Goal: Transaction & Acquisition: Download file/media

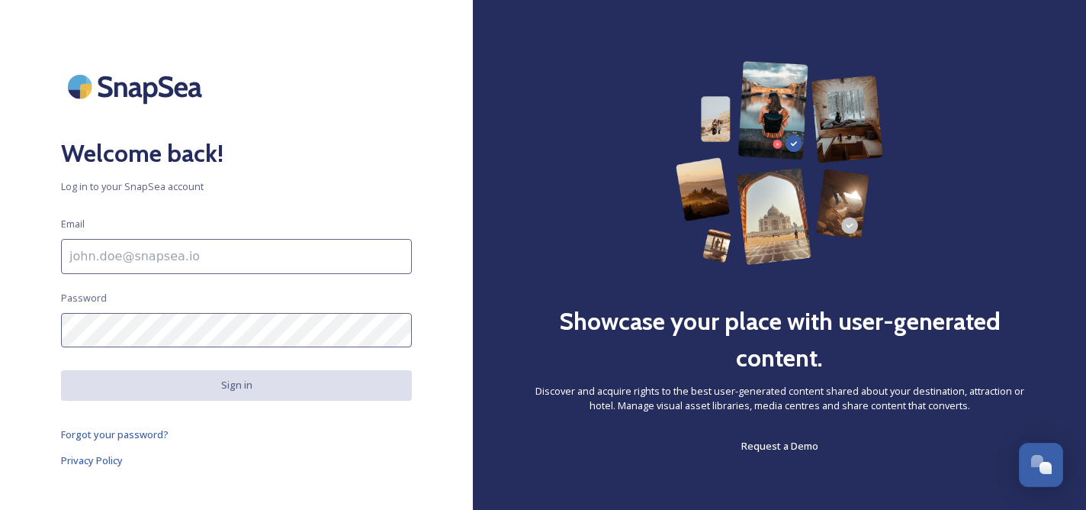
click at [254, 253] on input at bounding box center [236, 256] width 351 height 35
type input "[EMAIL_ADDRESS][DOMAIN_NAME]"
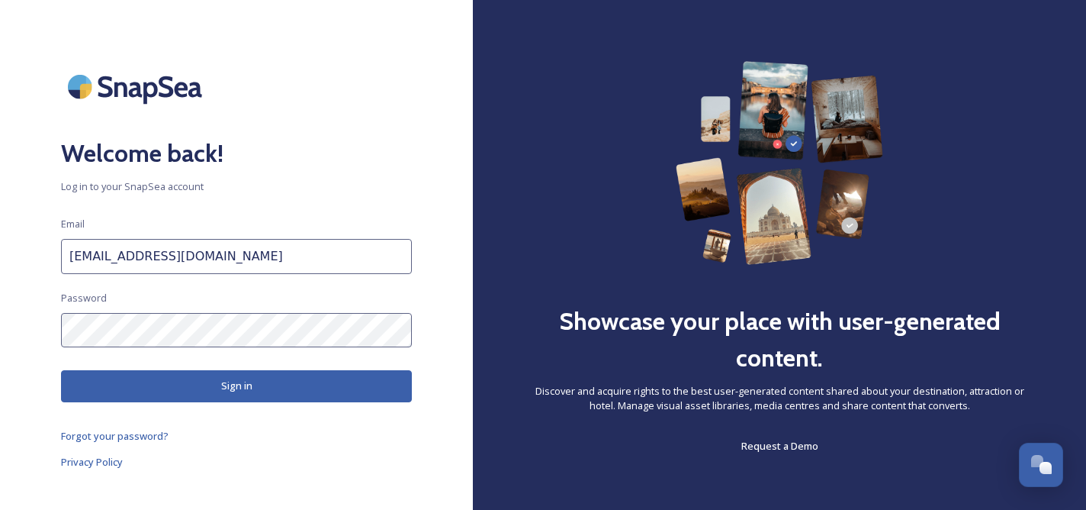
click at [233, 384] on button "Sign in" at bounding box center [236, 385] width 351 height 31
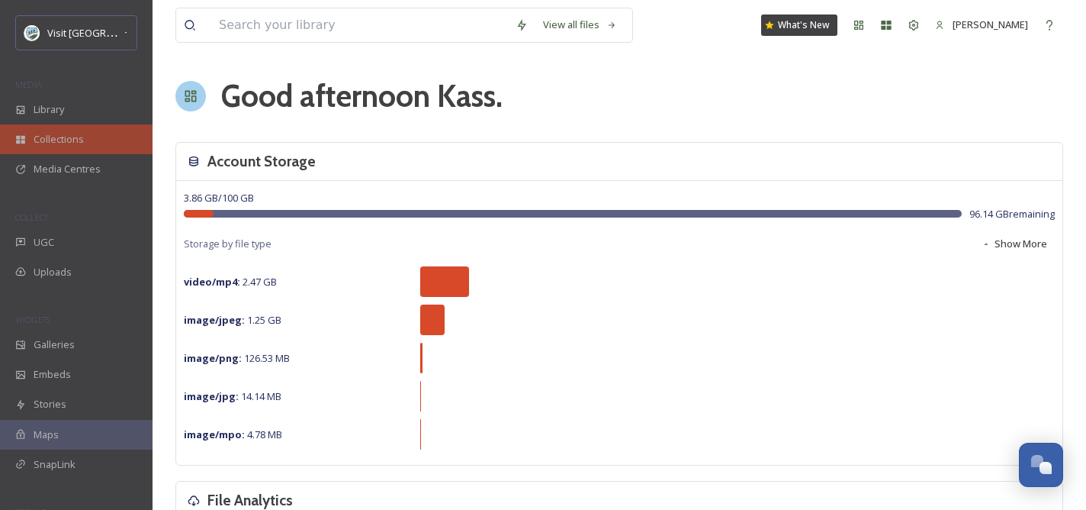
click at [57, 136] on span "Collections" at bounding box center [59, 139] width 50 height 14
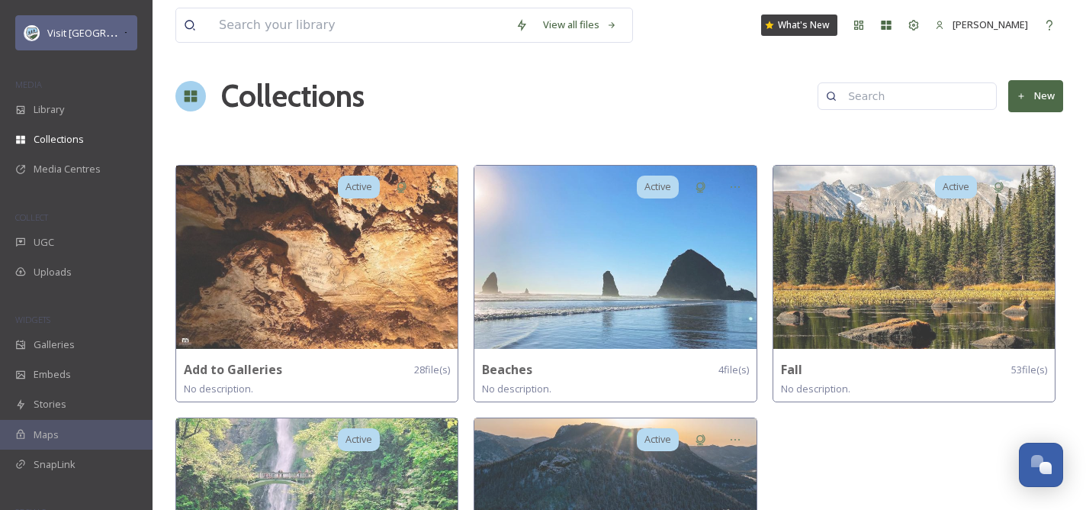
click at [76, 31] on span "Visit [GEOGRAPHIC_DATA] Parks" at bounding box center [120, 32] width 146 height 14
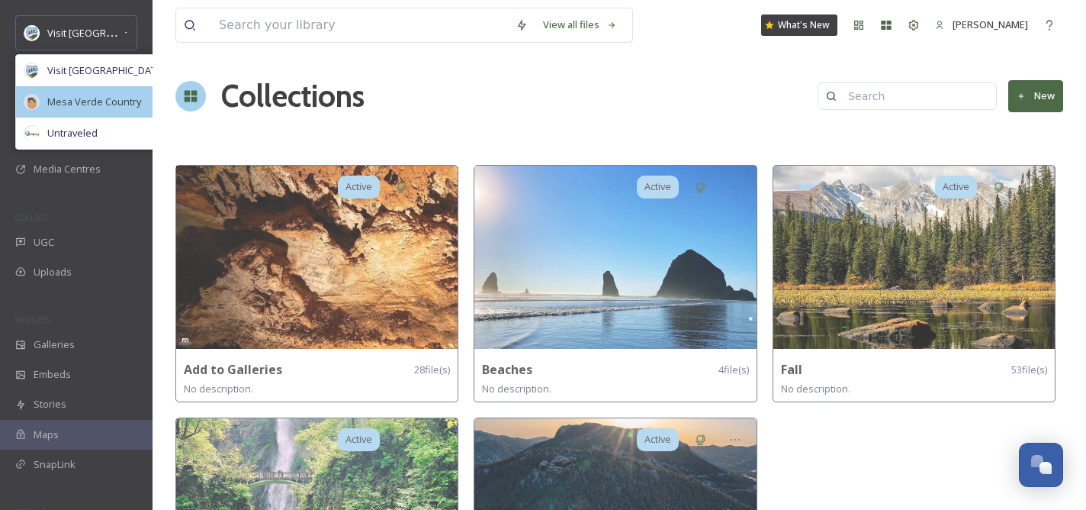
click at [76, 95] on span "Mesa Verde Country" at bounding box center [94, 102] width 94 height 14
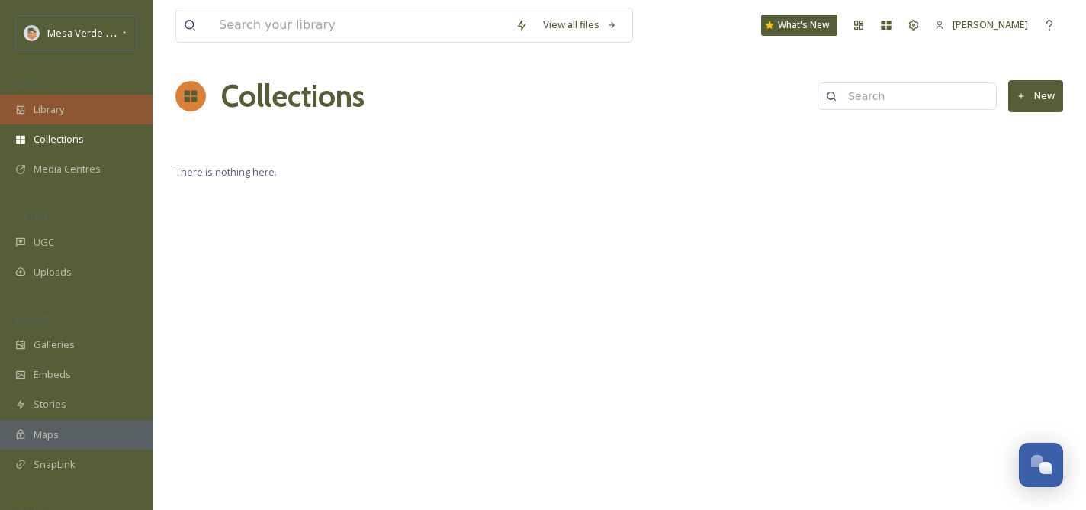
click at [54, 102] on span "Library" at bounding box center [49, 109] width 31 height 14
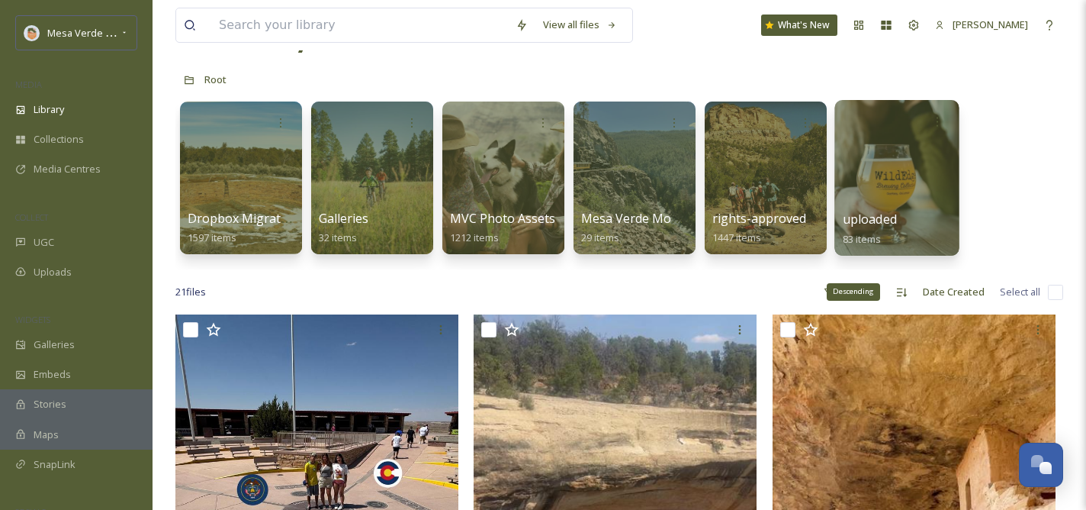
scroll to position [7, 0]
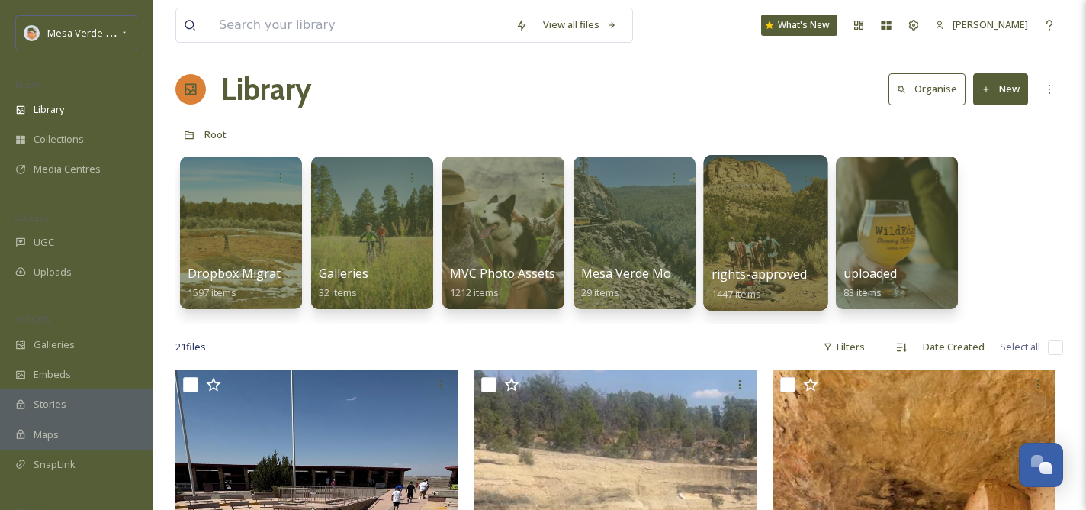
click at [757, 240] on div at bounding box center [765, 233] width 124 height 156
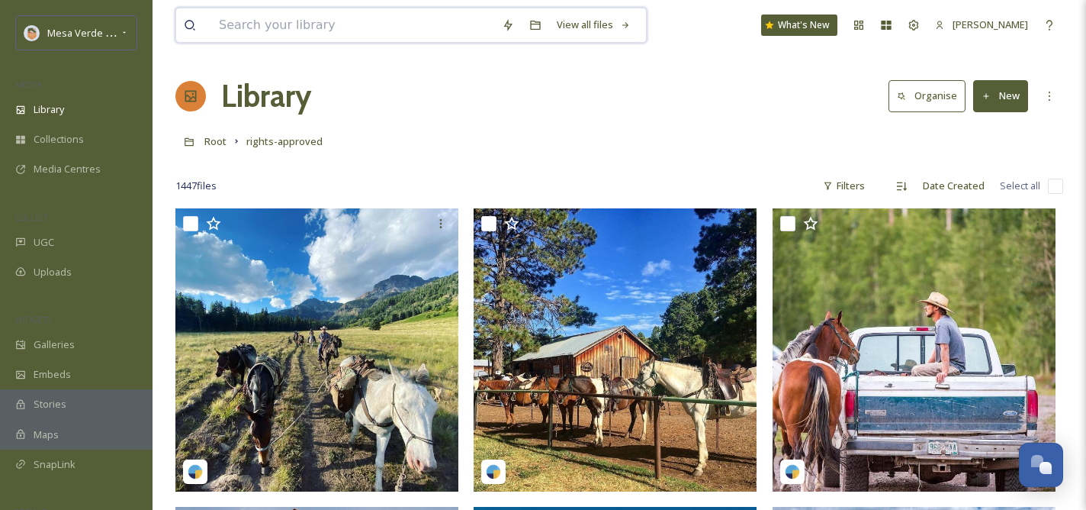
click at [347, 19] on input at bounding box center [352, 25] width 283 height 34
type input "farmers market"
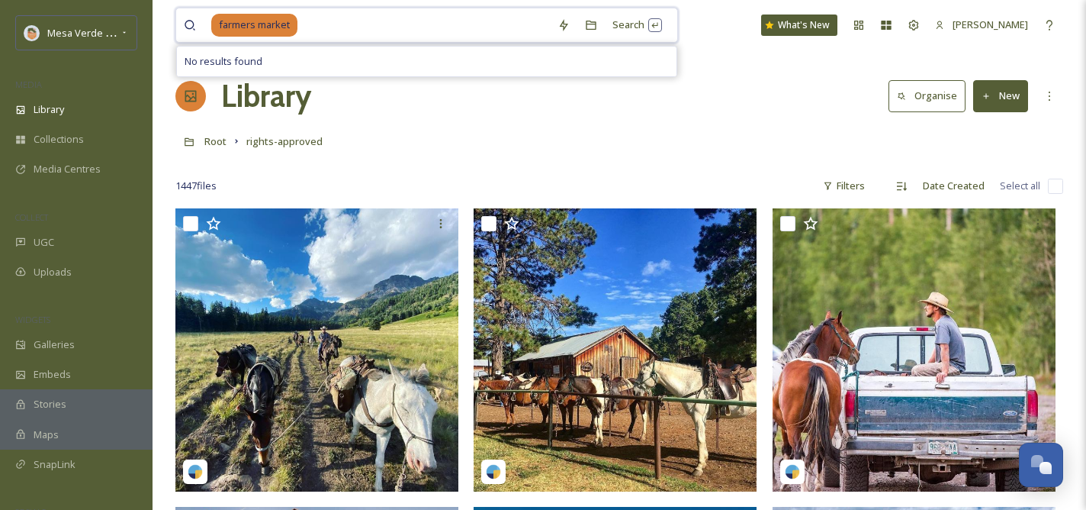
drag, startPoint x: 320, startPoint y: 17, endPoint x: 233, endPoint y: 21, distance: 87.8
click at [233, 21] on div "farmers market" at bounding box center [380, 25] width 339 height 34
type input "farmers mark"
click at [323, 21] on input "farmers mark" at bounding box center [363, 25] width 304 height 34
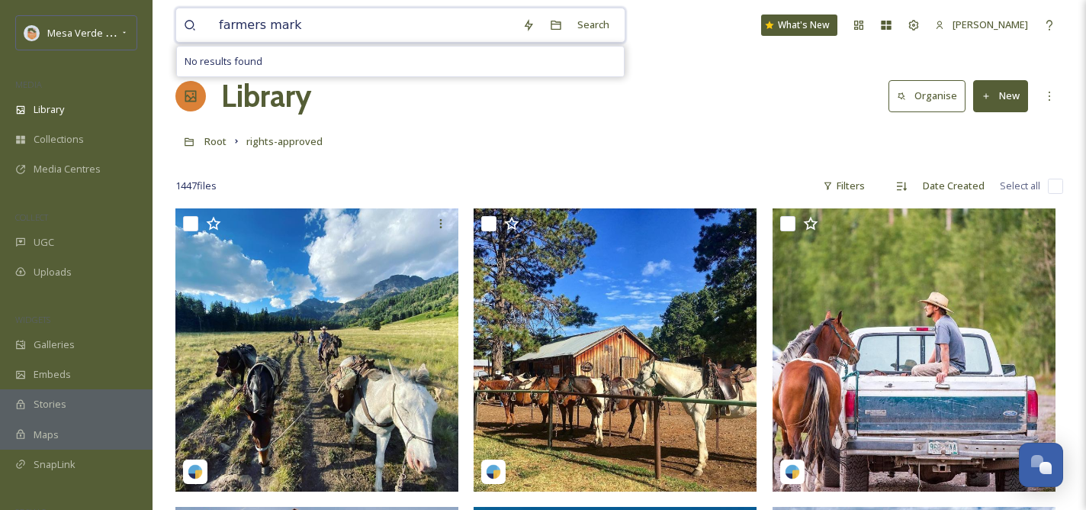
click at [323, 21] on input "farmers mark" at bounding box center [363, 25] width 304 height 34
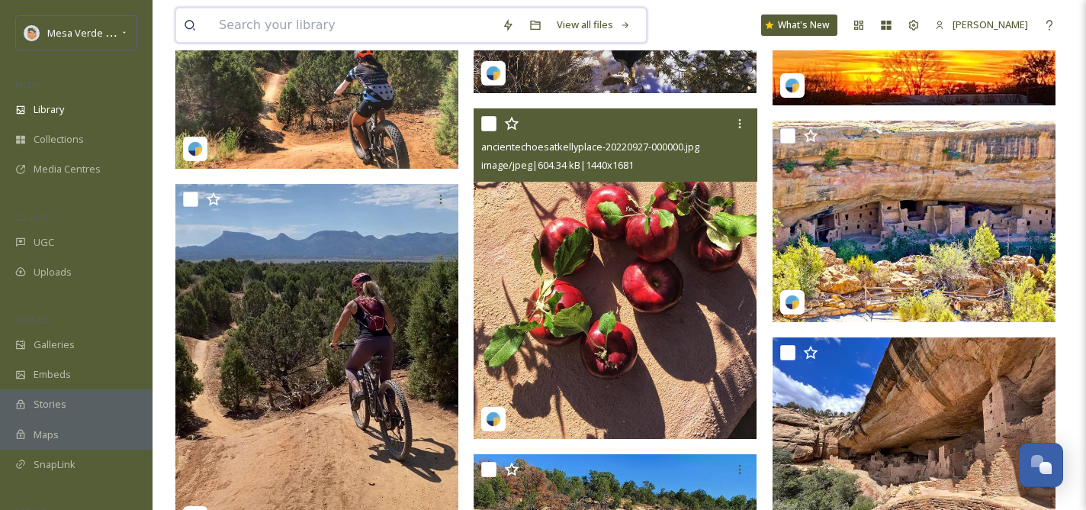
scroll to position [59327, 0]
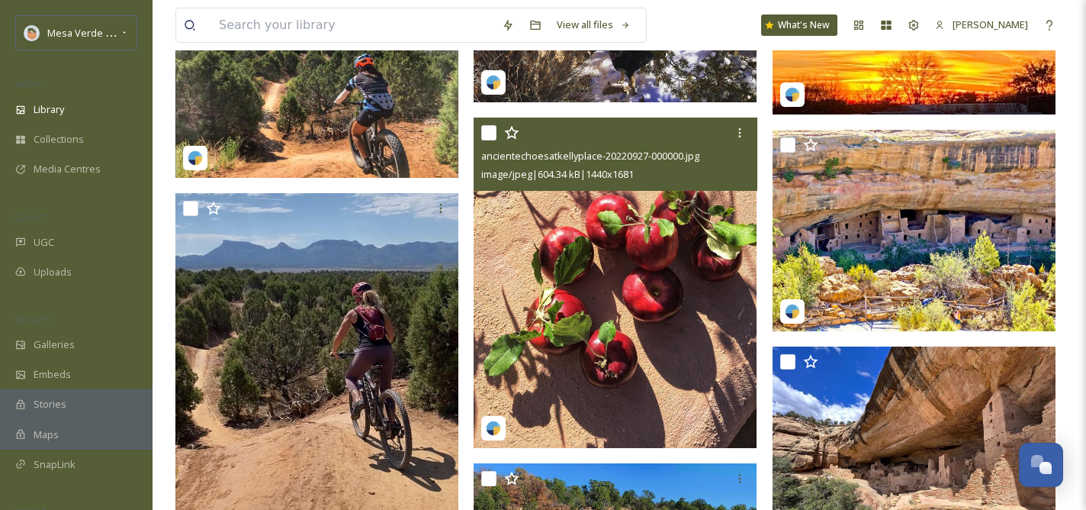
click at [645, 316] on img at bounding box center [615, 282] width 283 height 330
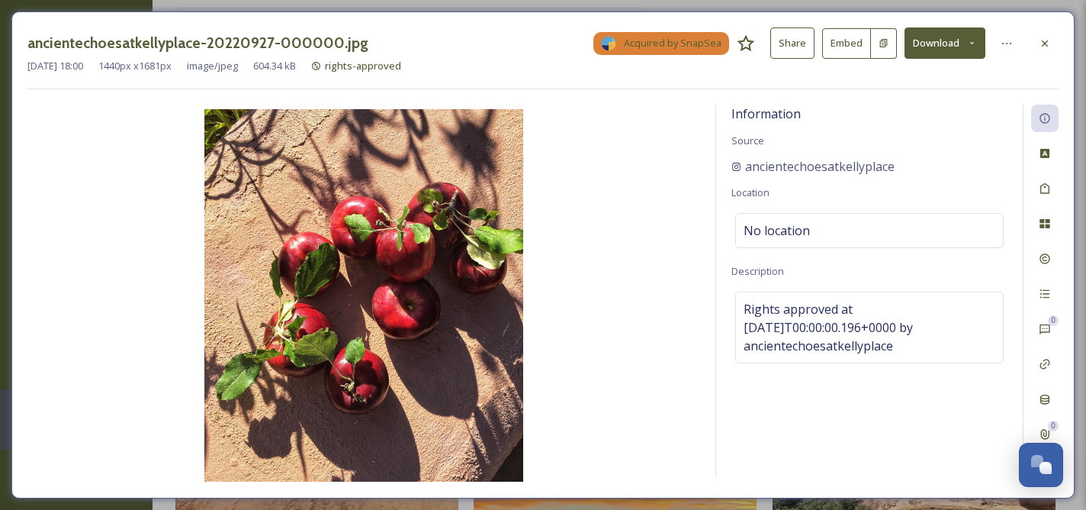
click at [926, 47] on button "Download" at bounding box center [945, 42] width 81 height 31
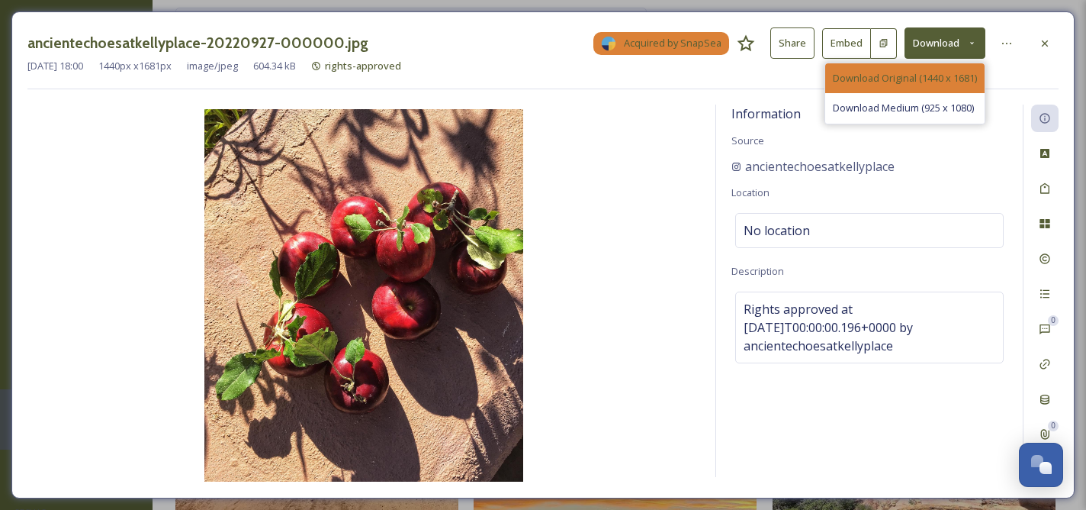
click at [915, 88] on div "Download Original (1440 x 1681)" at bounding box center [904, 78] width 159 height 30
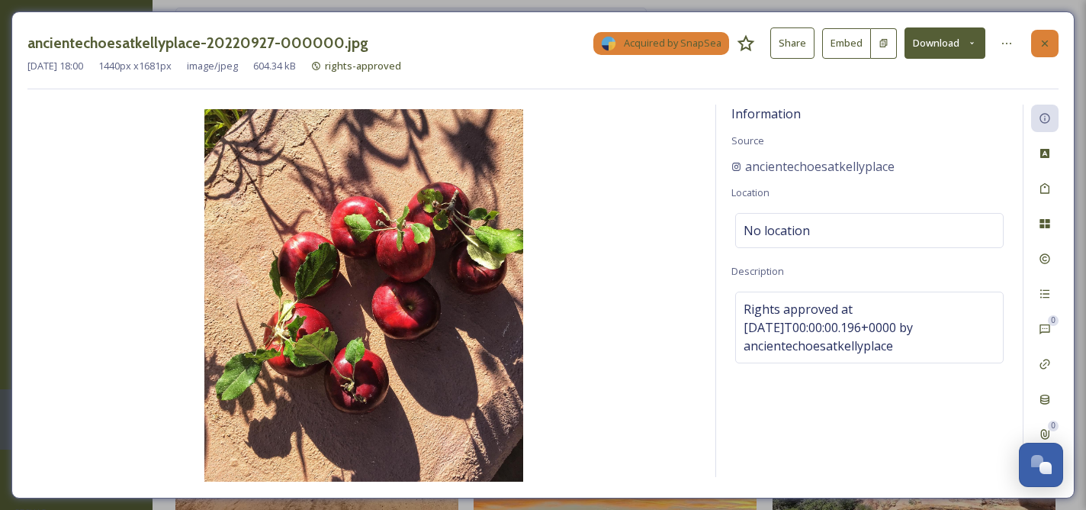
click at [1050, 49] on div at bounding box center [1044, 43] width 27 height 27
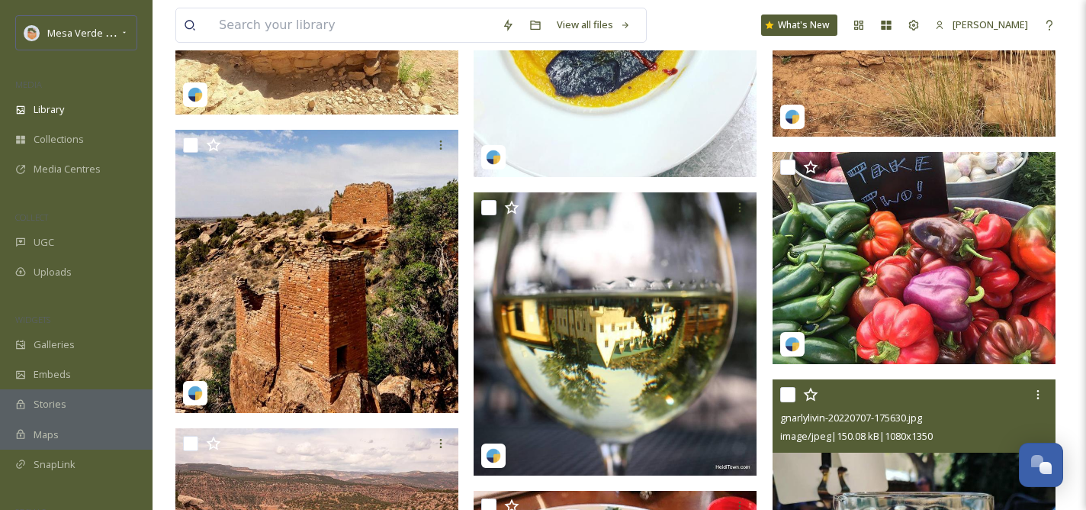
scroll to position [68826, 0]
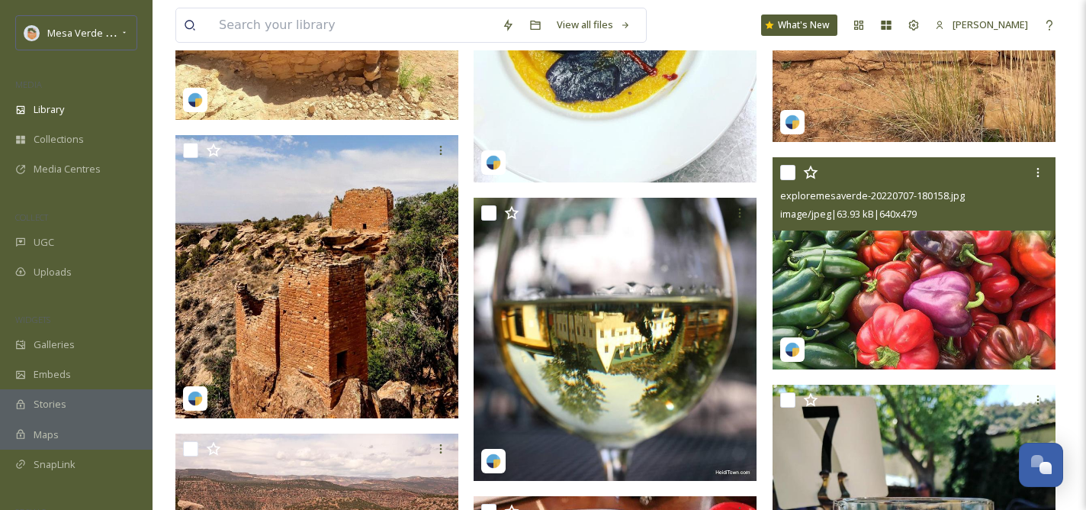
click at [918, 256] on img at bounding box center [914, 263] width 283 height 212
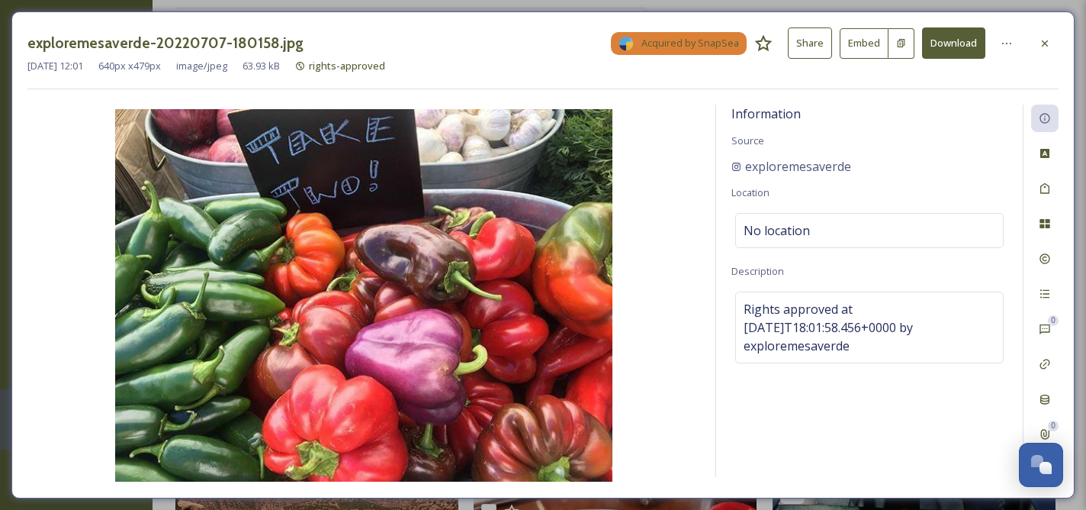
click at [955, 49] on button "Download" at bounding box center [953, 42] width 63 height 31
click at [1050, 39] on icon at bounding box center [1045, 43] width 12 height 12
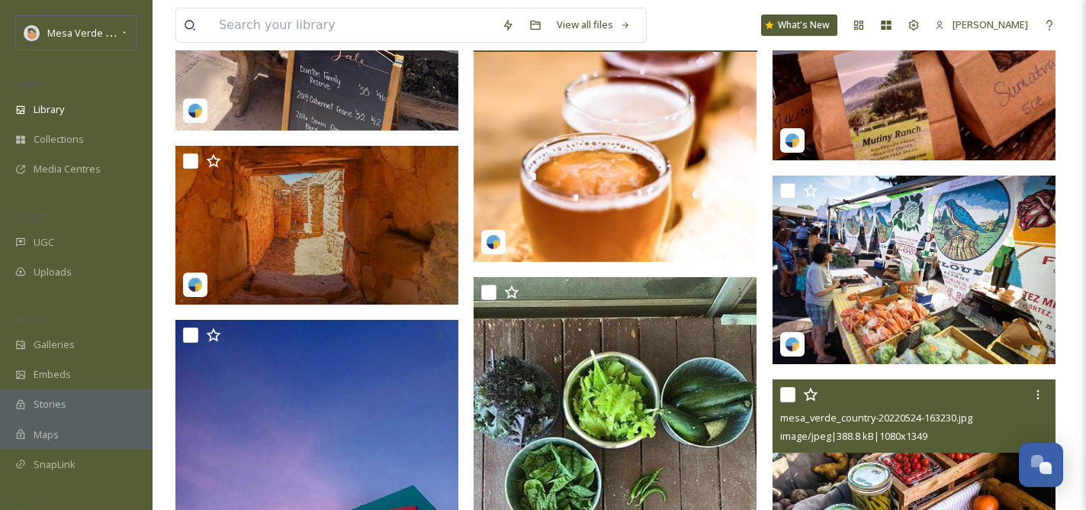
scroll to position [75609, 0]
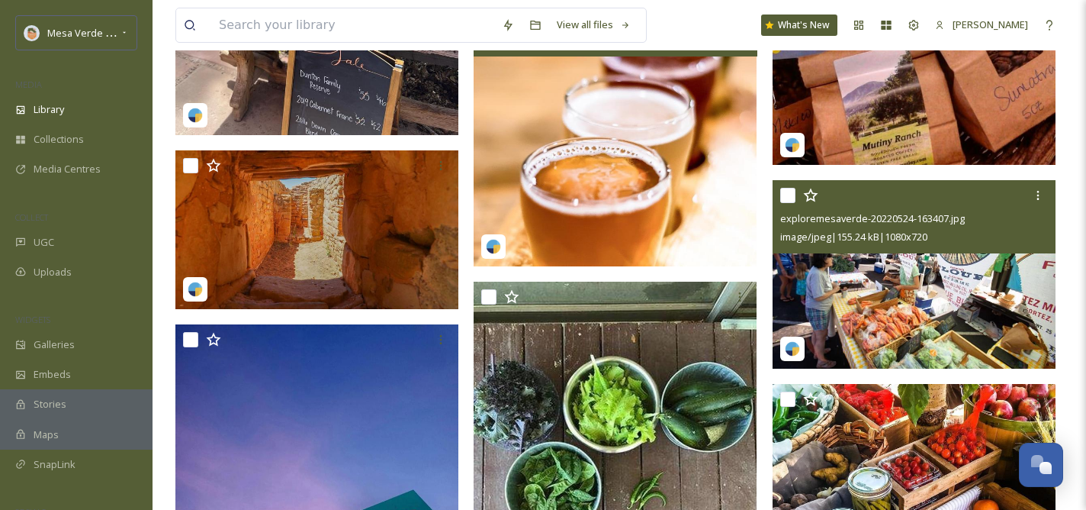
click at [947, 272] on img at bounding box center [914, 274] width 283 height 189
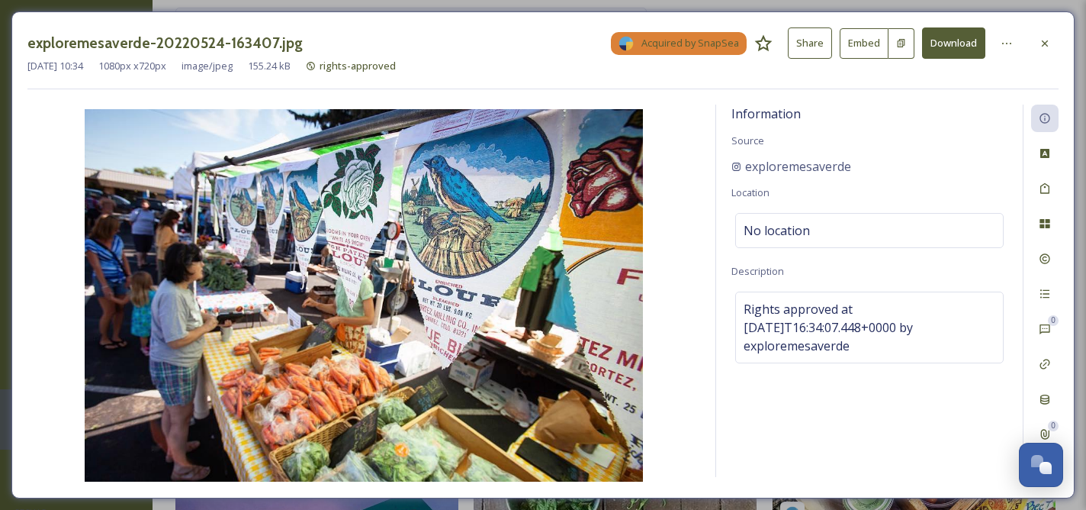
click at [945, 43] on button "Download" at bounding box center [953, 42] width 63 height 31
click at [1052, 35] on div at bounding box center [1044, 43] width 27 height 27
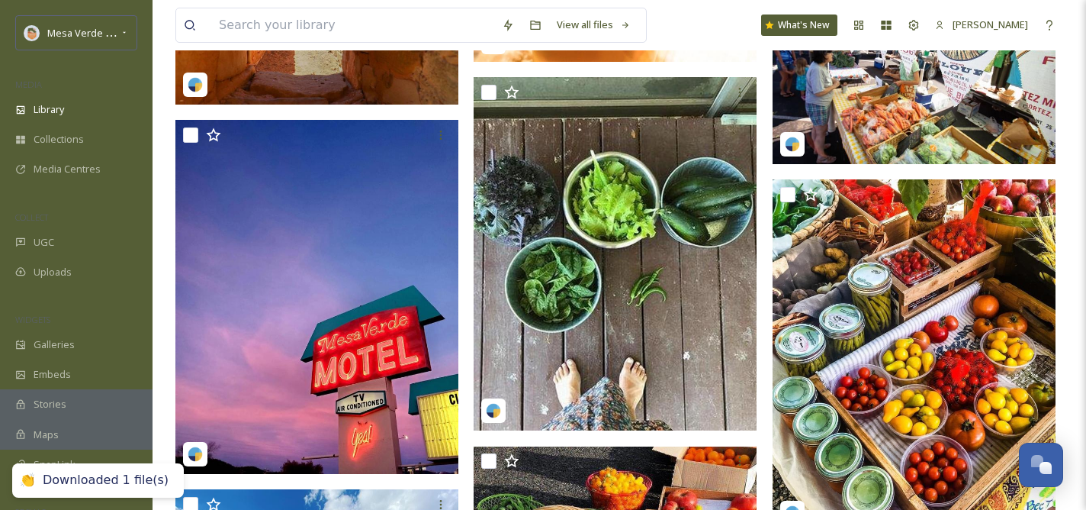
scroll to position [75813, 0]
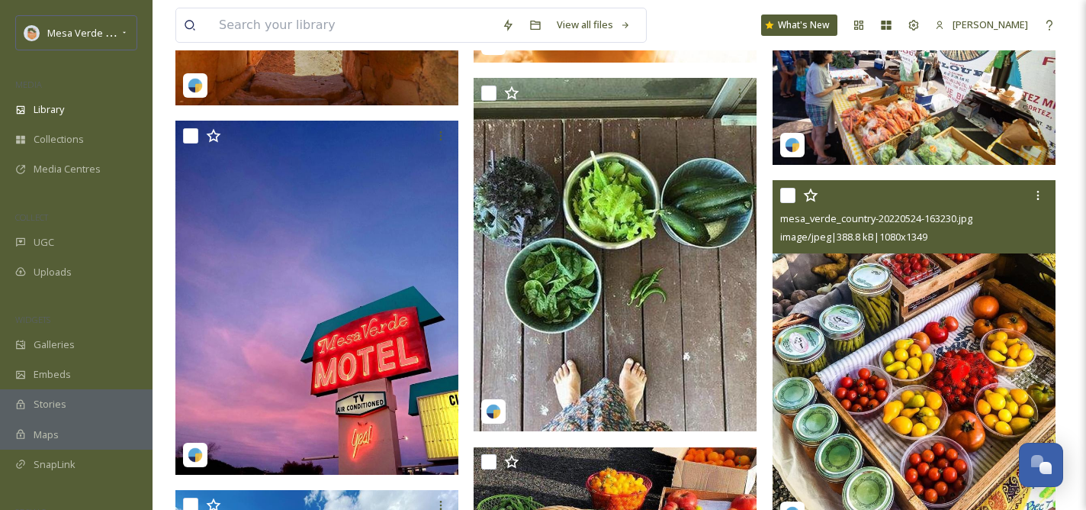
click at [952, 292] on img at bounding box center [914, 356] width 283 height 353
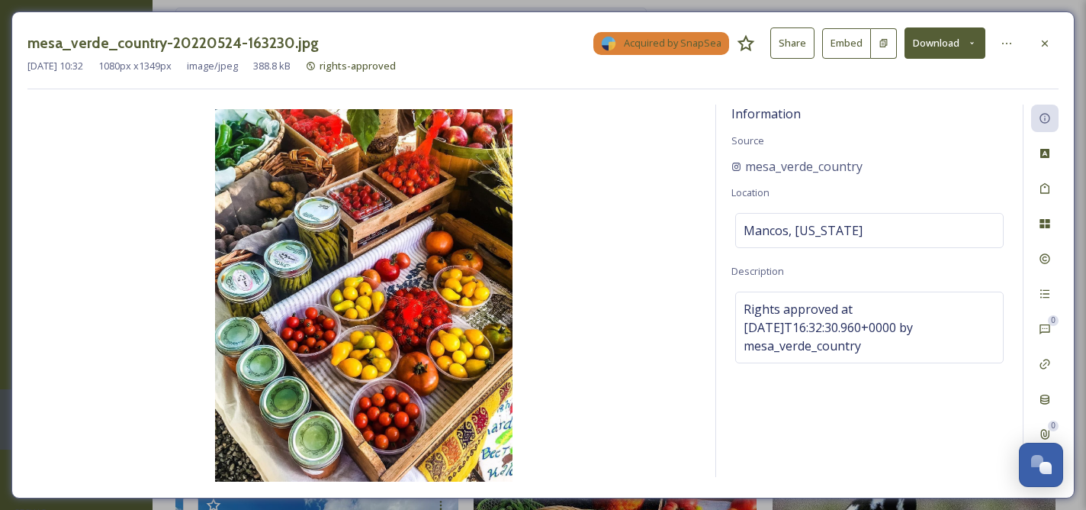
click at [933, 44] on button "Download" at bounding box center [945, 42] width 81 height 31
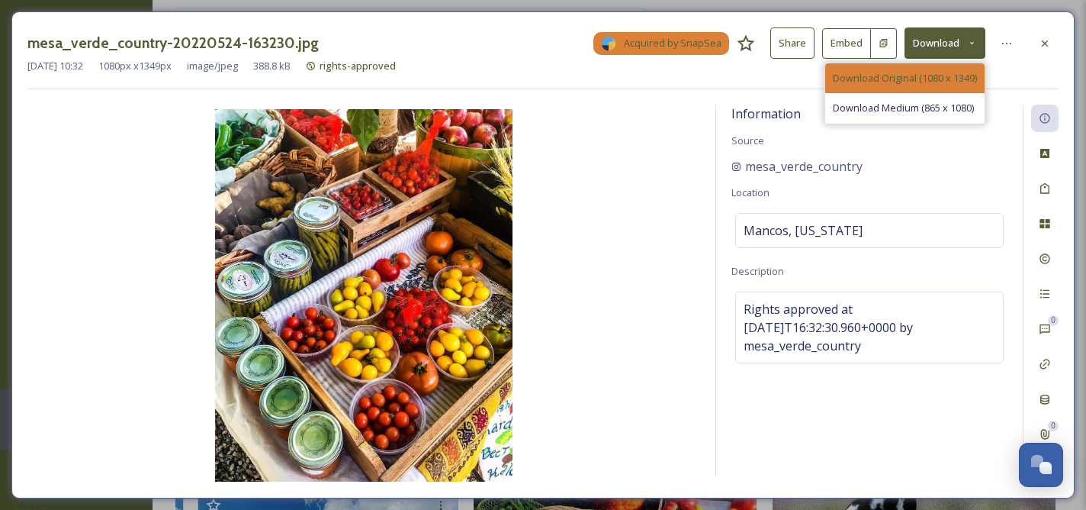
click at [885, 77] on span "Download Original (1080 x 1349)" at bounding box center [905, 78] width 144 height 14
